Goal: Task Accomplishment & Management: Manage account settings

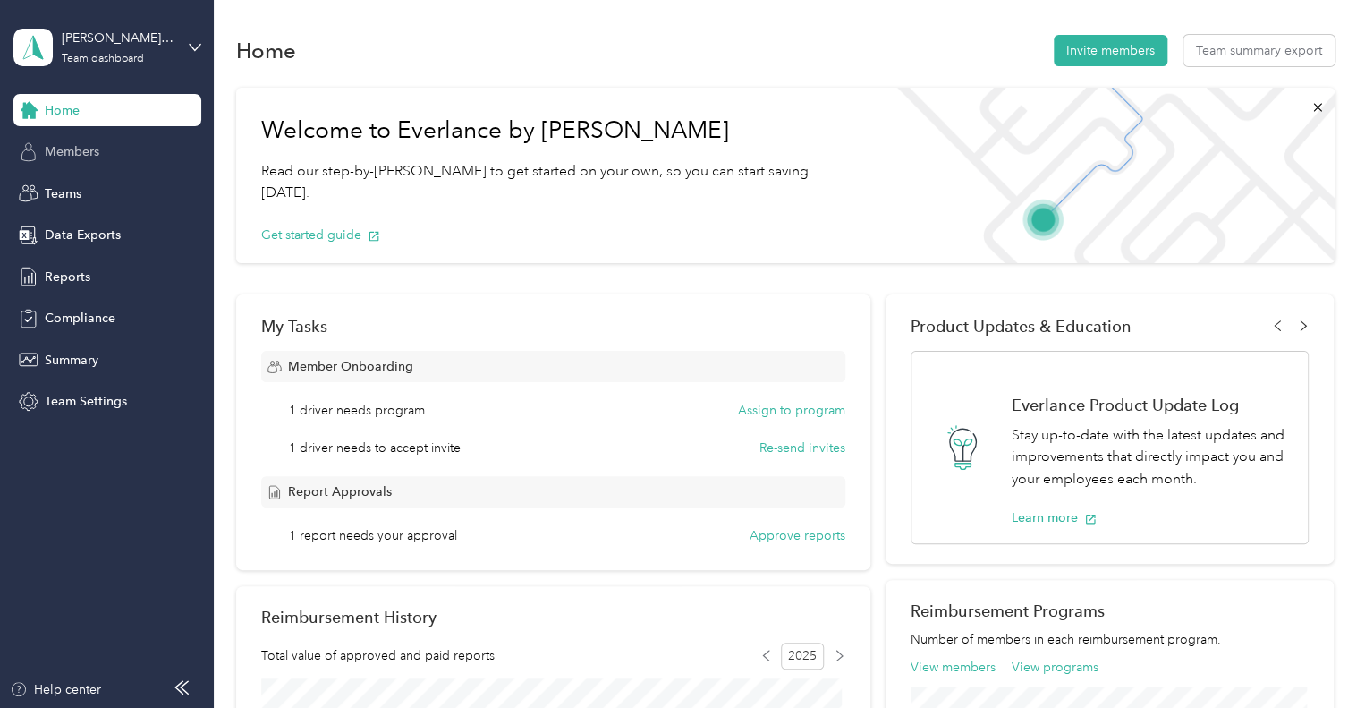
click at [89, 167] on div "Home Members Teams Data Exports Reports Compliance Summary Team Settings" at bounding box center [107, 256] width 188 height 324
click at [89, 152] on span "Members" at bounding box center [72, 151] width 55 height 19
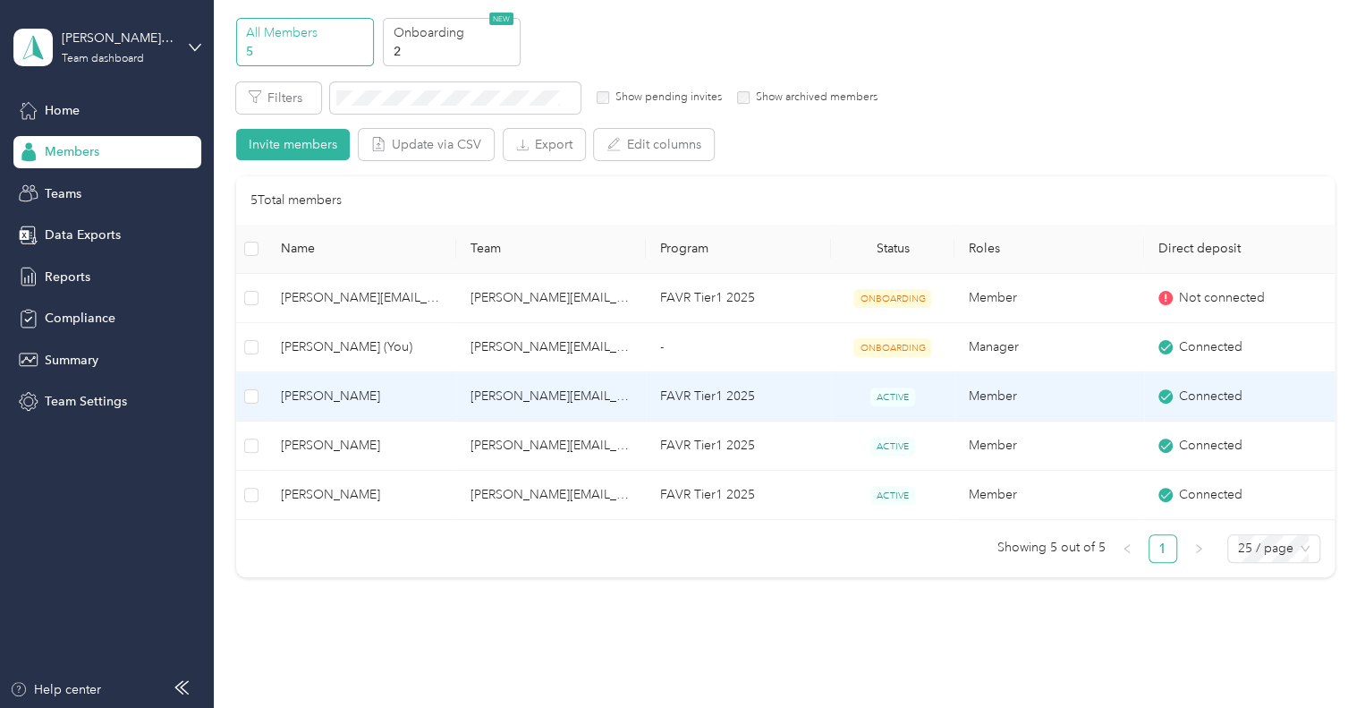
scroll to position [21, 0]
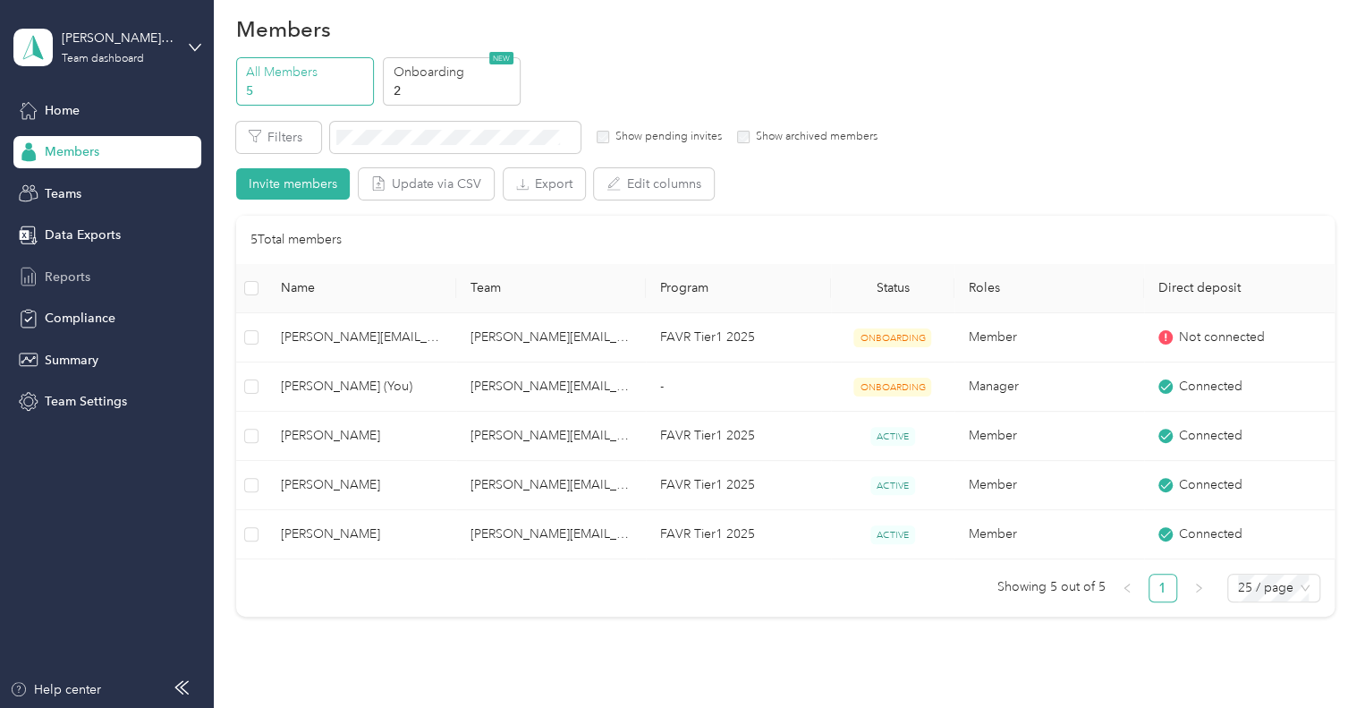
click at [78, 275] on span "Reports" at bounding box center [68, 276] width 46 height 19
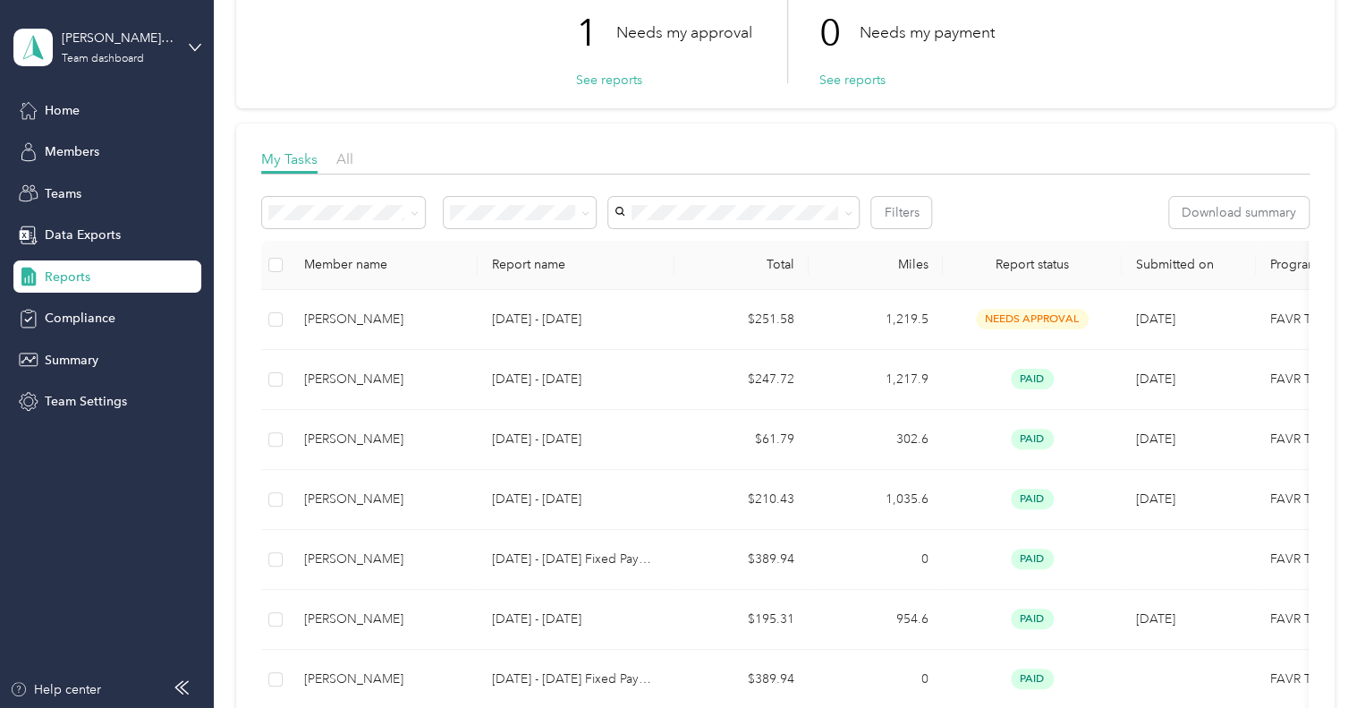
scroll to position [136, 0]
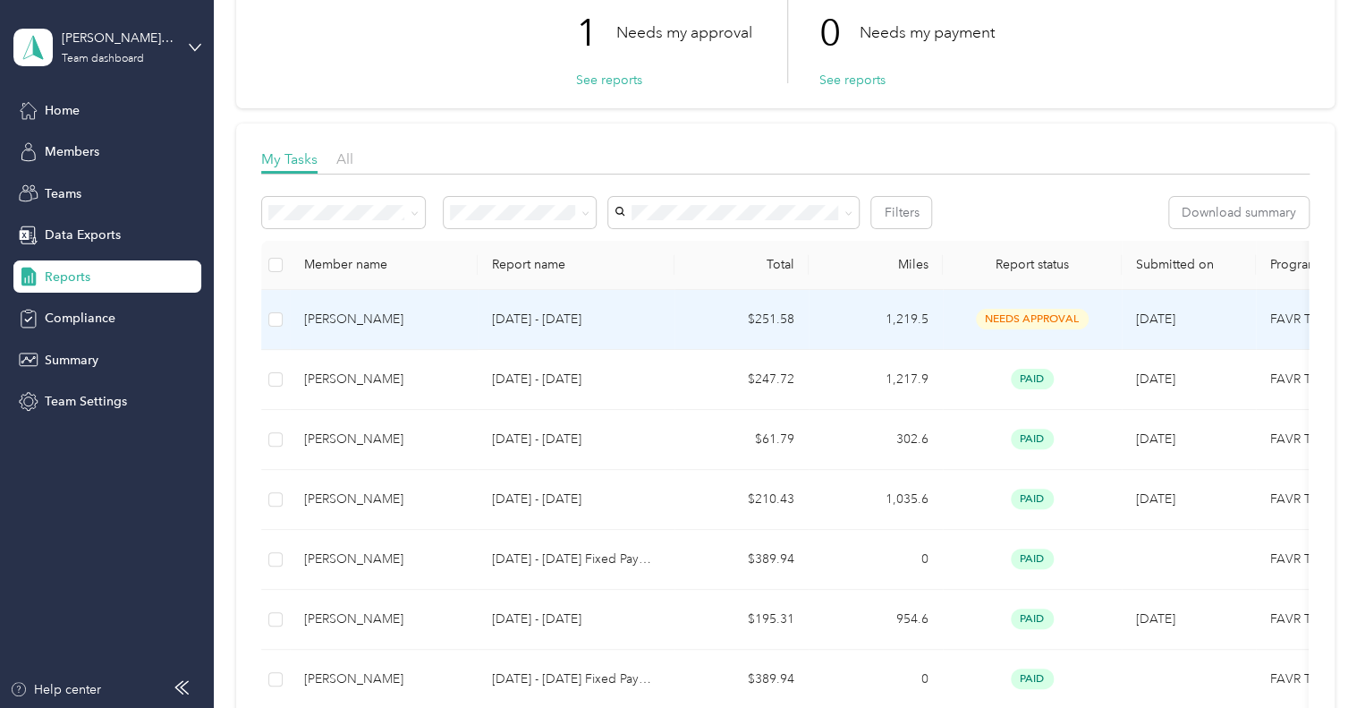
click at [537, 310] on p "[DATE] - [DATE]" at bounding box center [576, 320] width 168 height 20
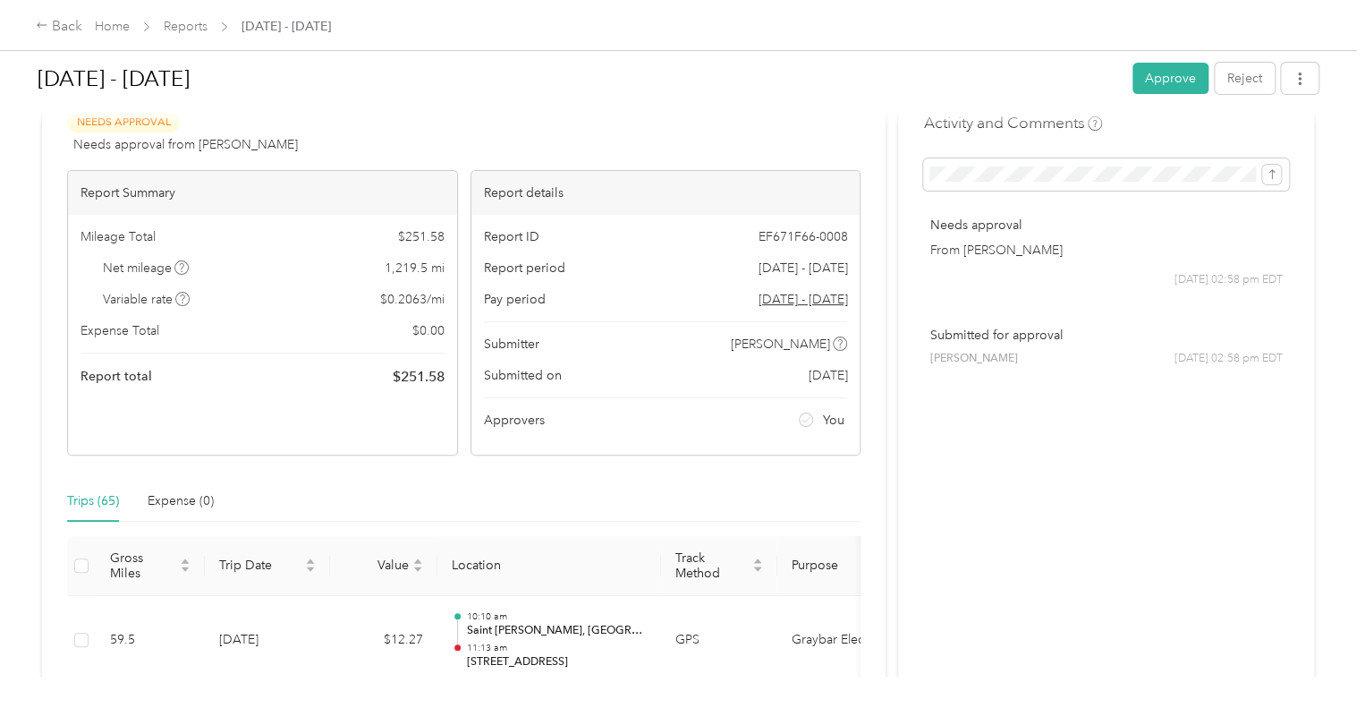
scroll to position [49, 0]
click at [1170, 74] on button "Approve" at bounding box center [1171, 78] width 76 height 31
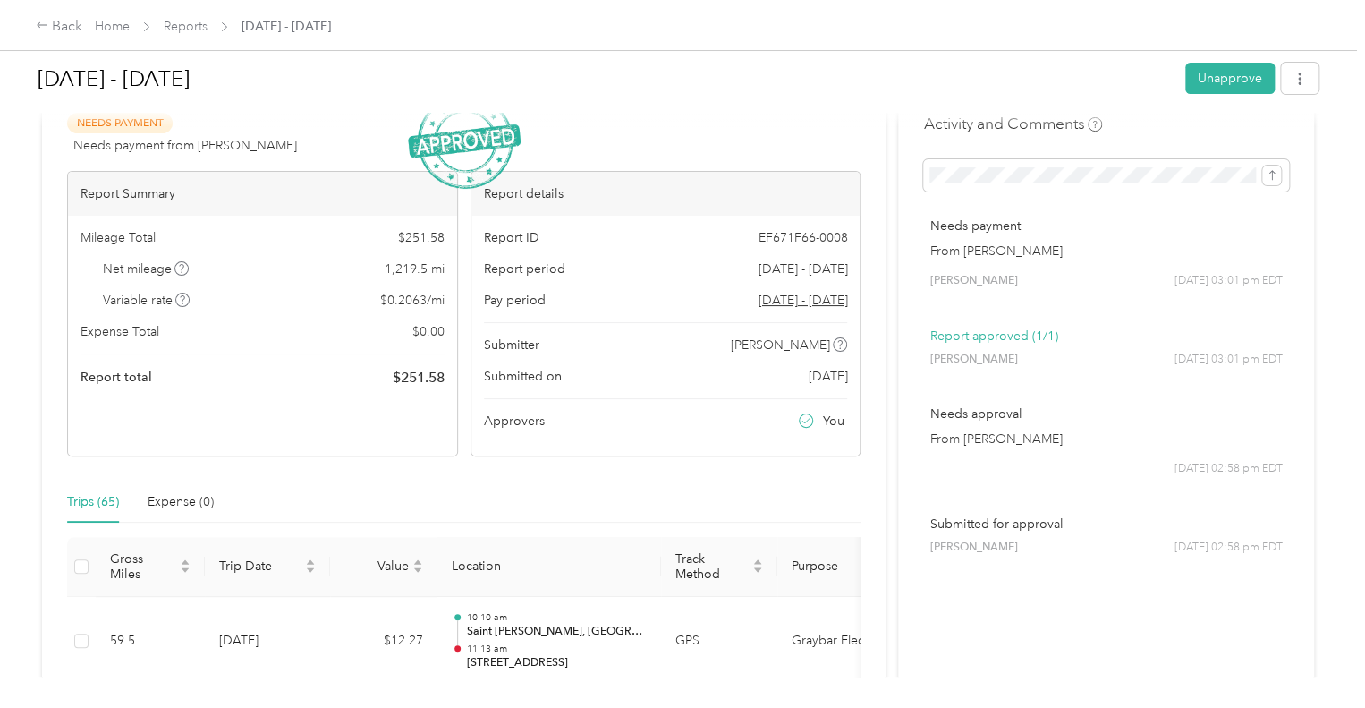
scroll to position [0, 0]
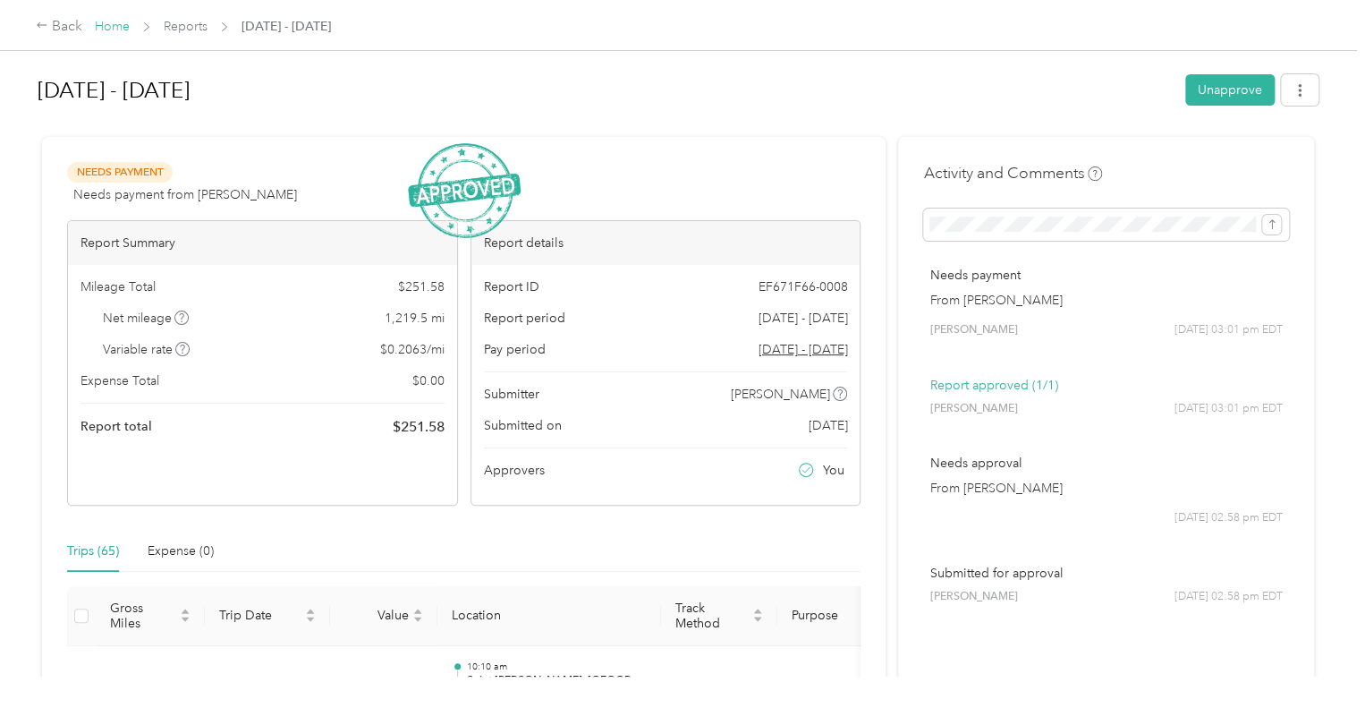
click at [118, 28] on link "Home" at bounding box center [112, 26] width 35 height 15
